Goal: Task Accomplishment & Management: Use online tool/utility

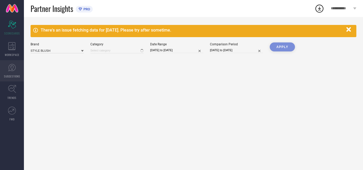
type input "All"
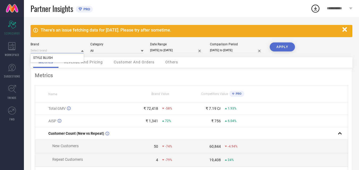
click at [58, 52] on input at bounding box center [57, 51] width 53 height 6
click at [65, 30] on div "There's an issue fetching data for [DATE]. Please try after sometime." at bounding box center [190, 30] width 299 height 5
click at [15, 52] on div "WORKSPACE" at bounding box center [12, 49] width 24 height 21
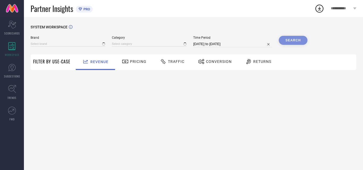
type input "STYLE BLUSH"
type input "All"
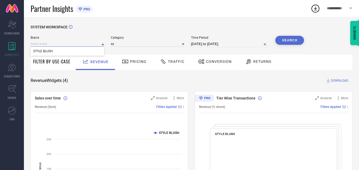
click at [80, 43] on input at bounding box center [68, 44] width 74 height 6
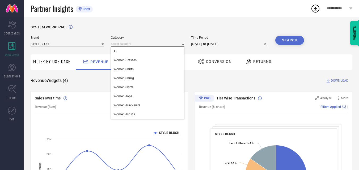
click at [140, 46] on input at bounding box center [148, 44] width 74 height 6
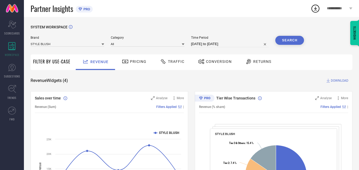
click at [178, 62] on span "Traffic" at bounding box center [176, 61] width 16 height 4
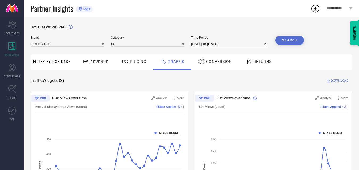
click at [336, 81] on span "DOWNLOAD" at bounding box center [340, 80] width 18 height 5
click at [317, 9] on icon at bounding box center [315, 9] width 10 height 10
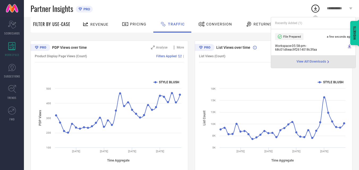
scroll to position [62, 0]
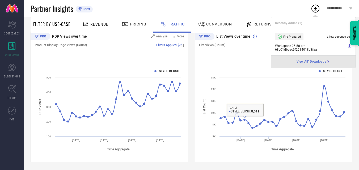
click at [243, 2] on div "Partner Insights PRO" at bounding box center [171, 8] width 280 height 17
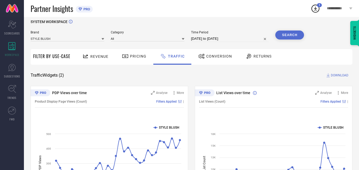
scroll to position [0, 0]
